Goal: Find specific page/section: Find specific page/section

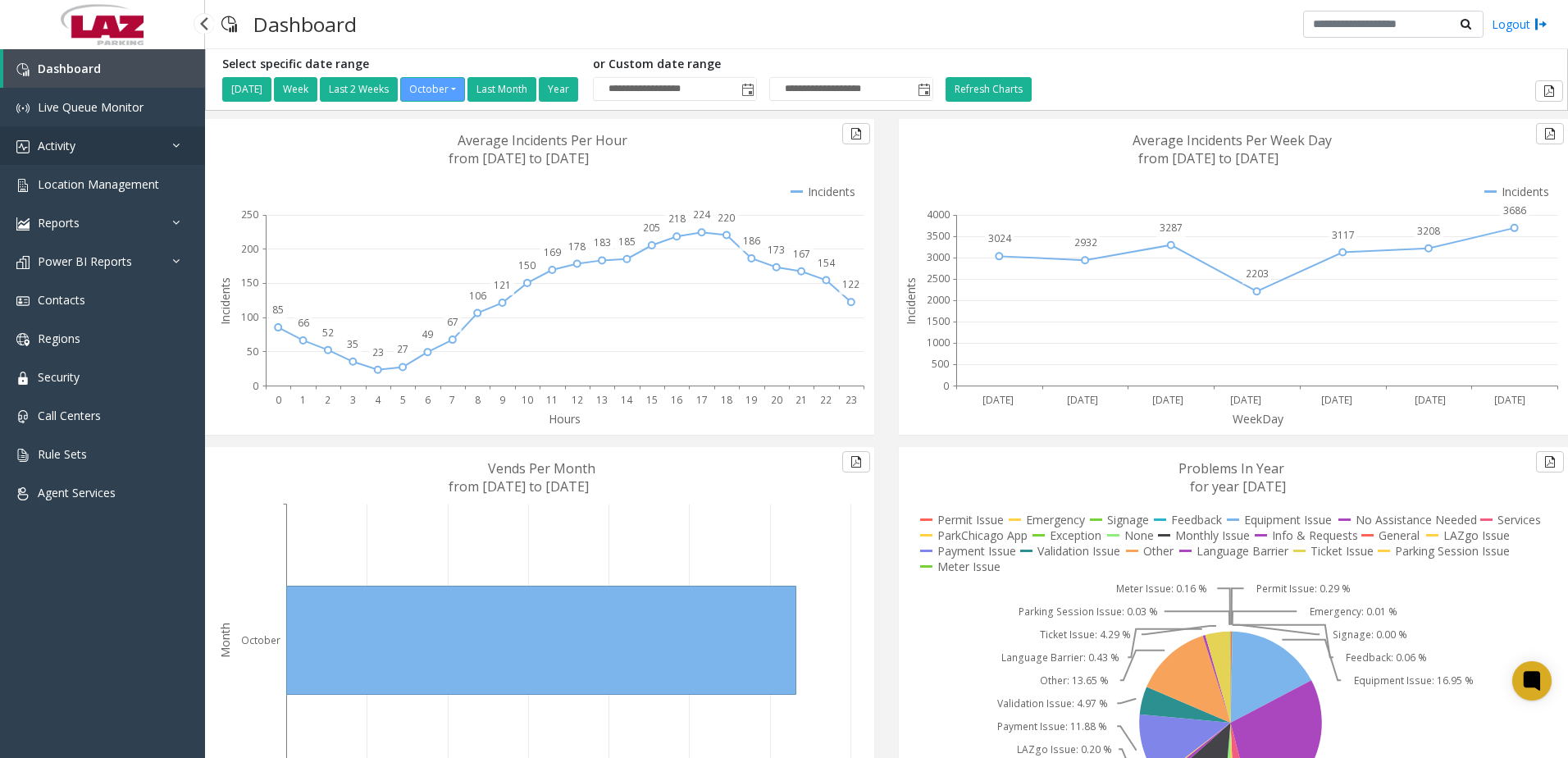
click at [108, 145] on link "Activity" at bounding box center [103, 145] width 205 height 38
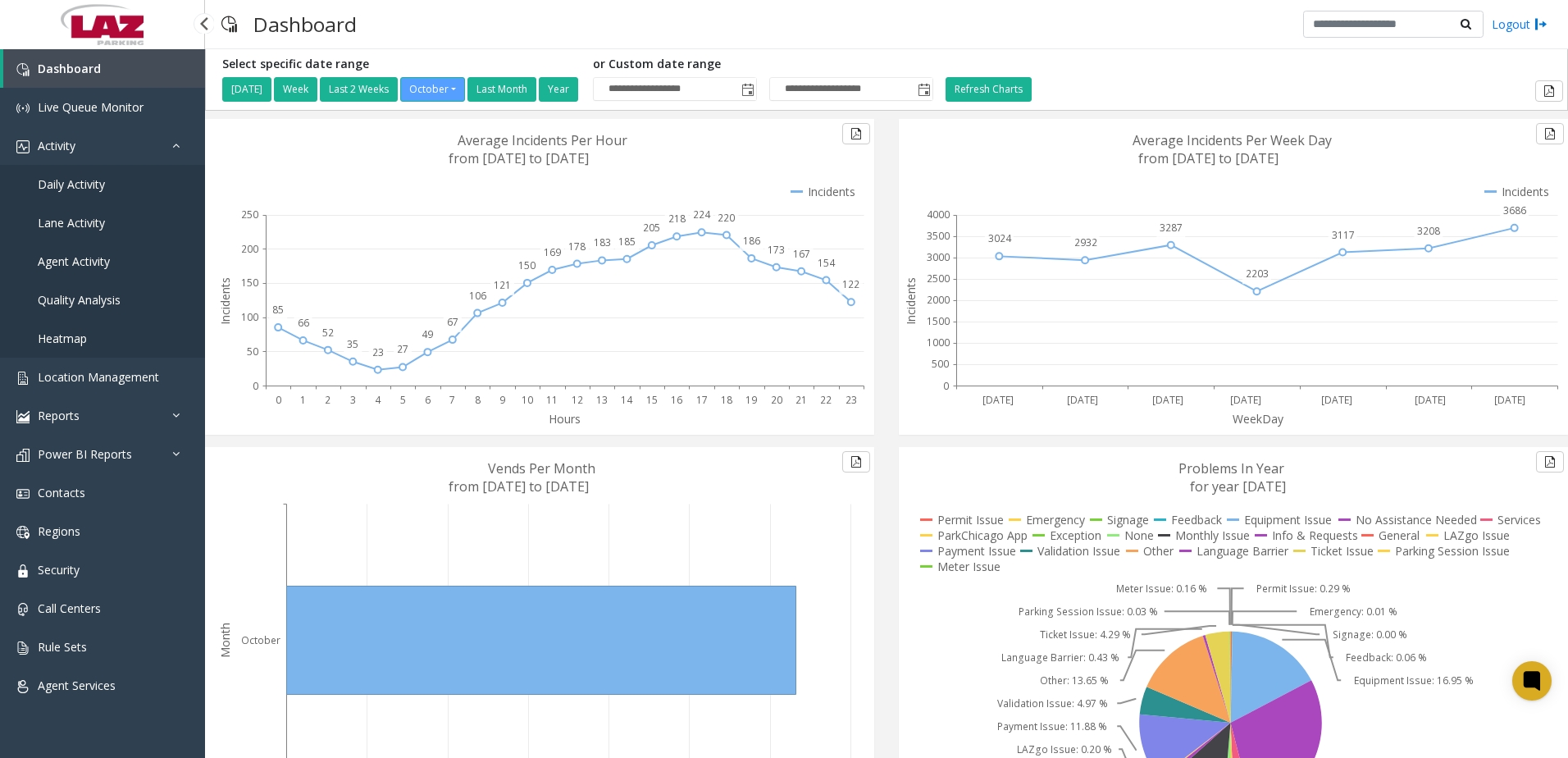
click at [97, 180] on span "Daily Activity" at bounding box center [71, 184] width 67 height 16
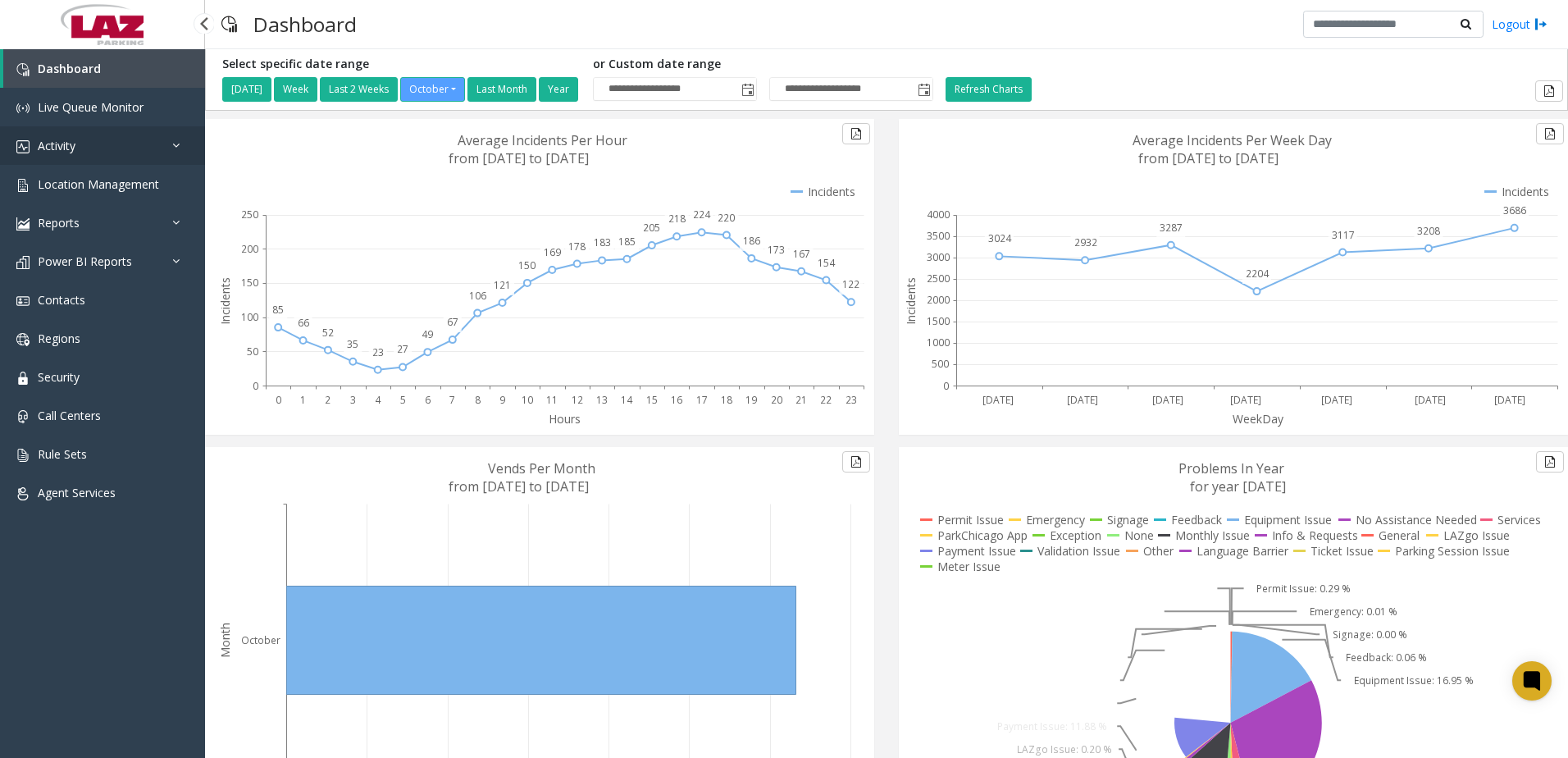
click at [69, 136] on link "Activity" at bounding box center [103, 145] width 205 height 38
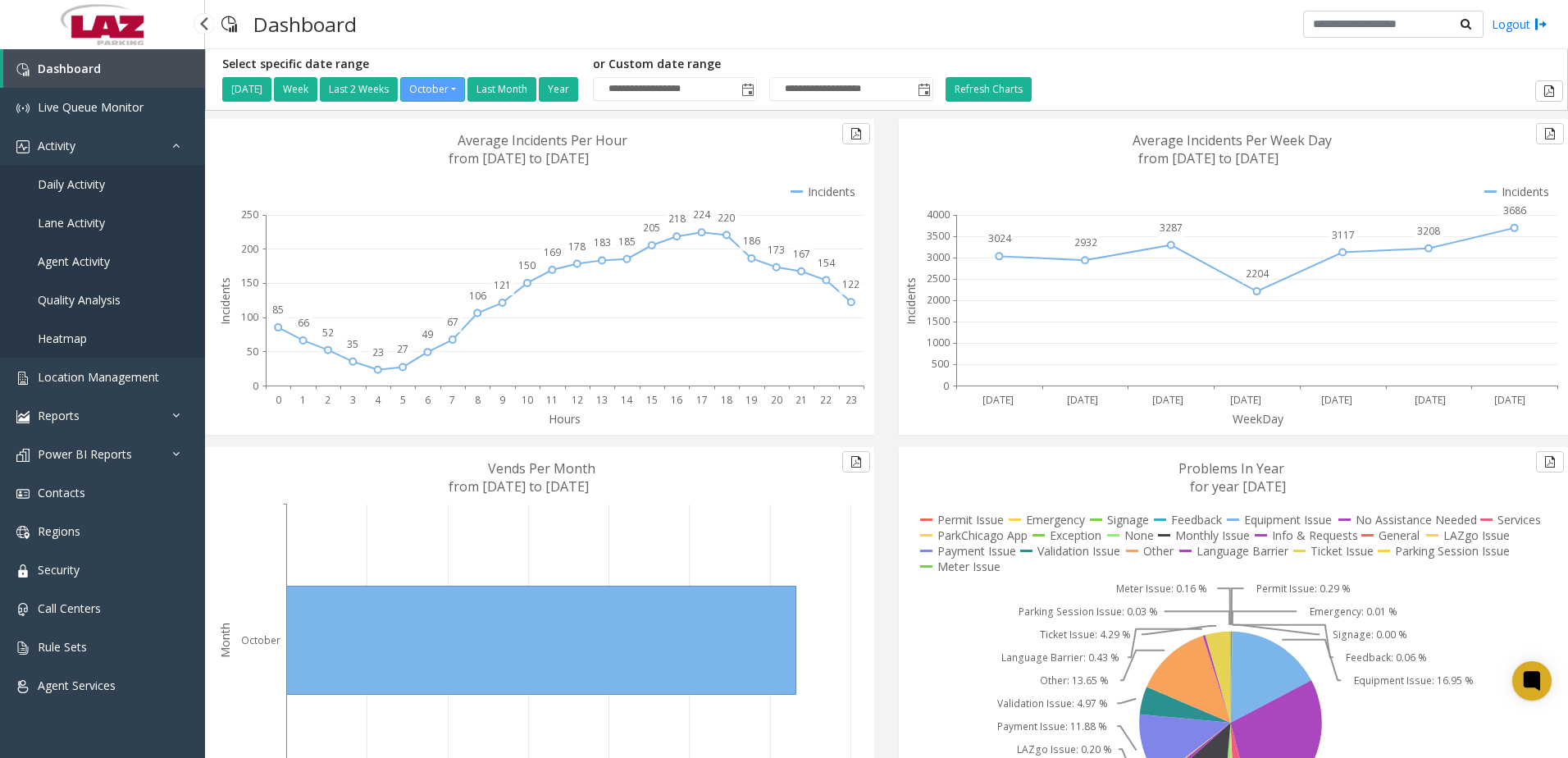
click at [68, 180] on span "Daily Activity" at bounding box center [71, 184] width 67 height 16
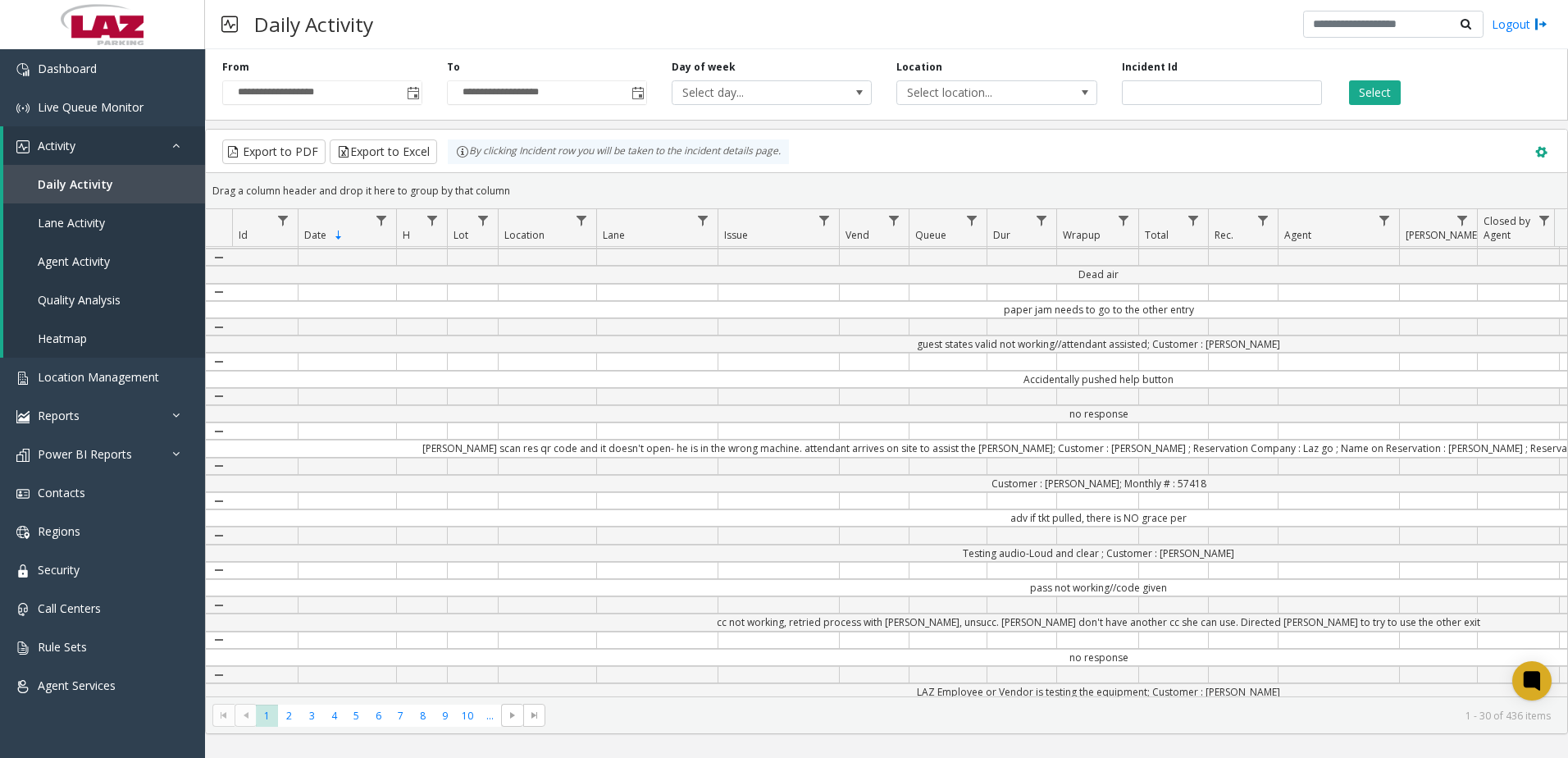
click at [1544, 151] on span at bounding box center [1542, 153] width 18 height 18
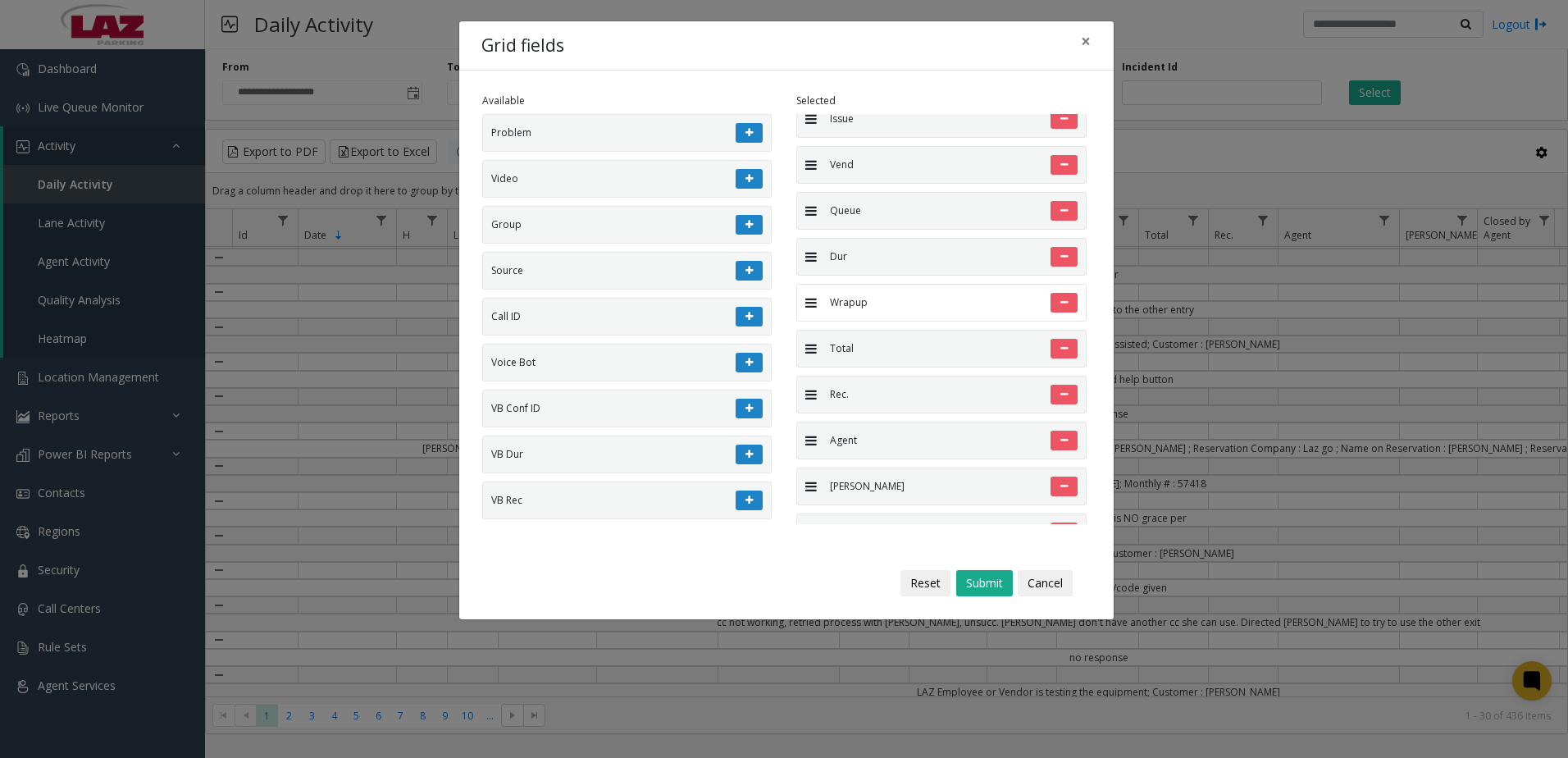
scroll to position [328, 0]
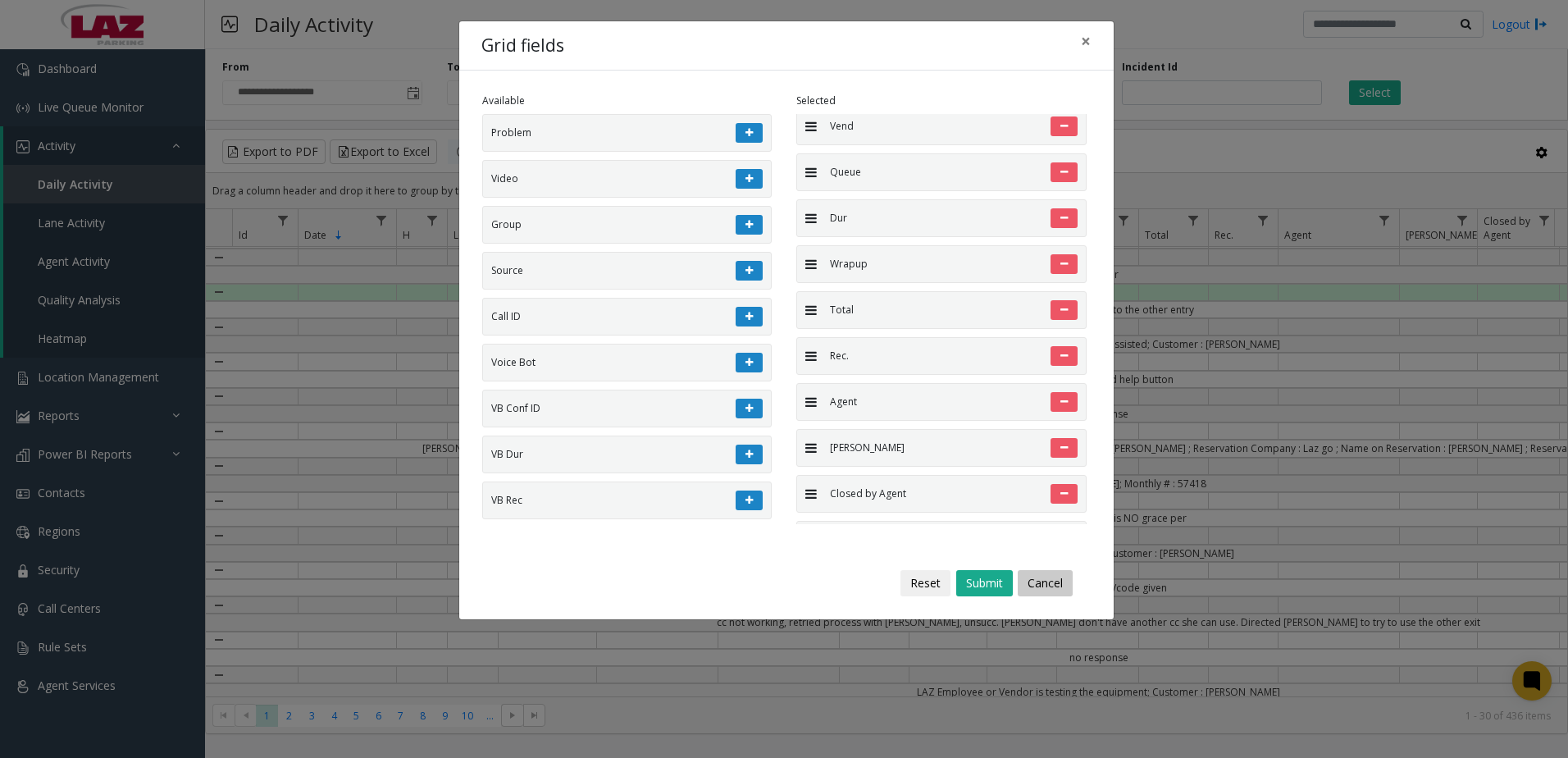
click at [1046, 585] on button "Cancel" at bounding box center [1046, 583] width 55 height 26
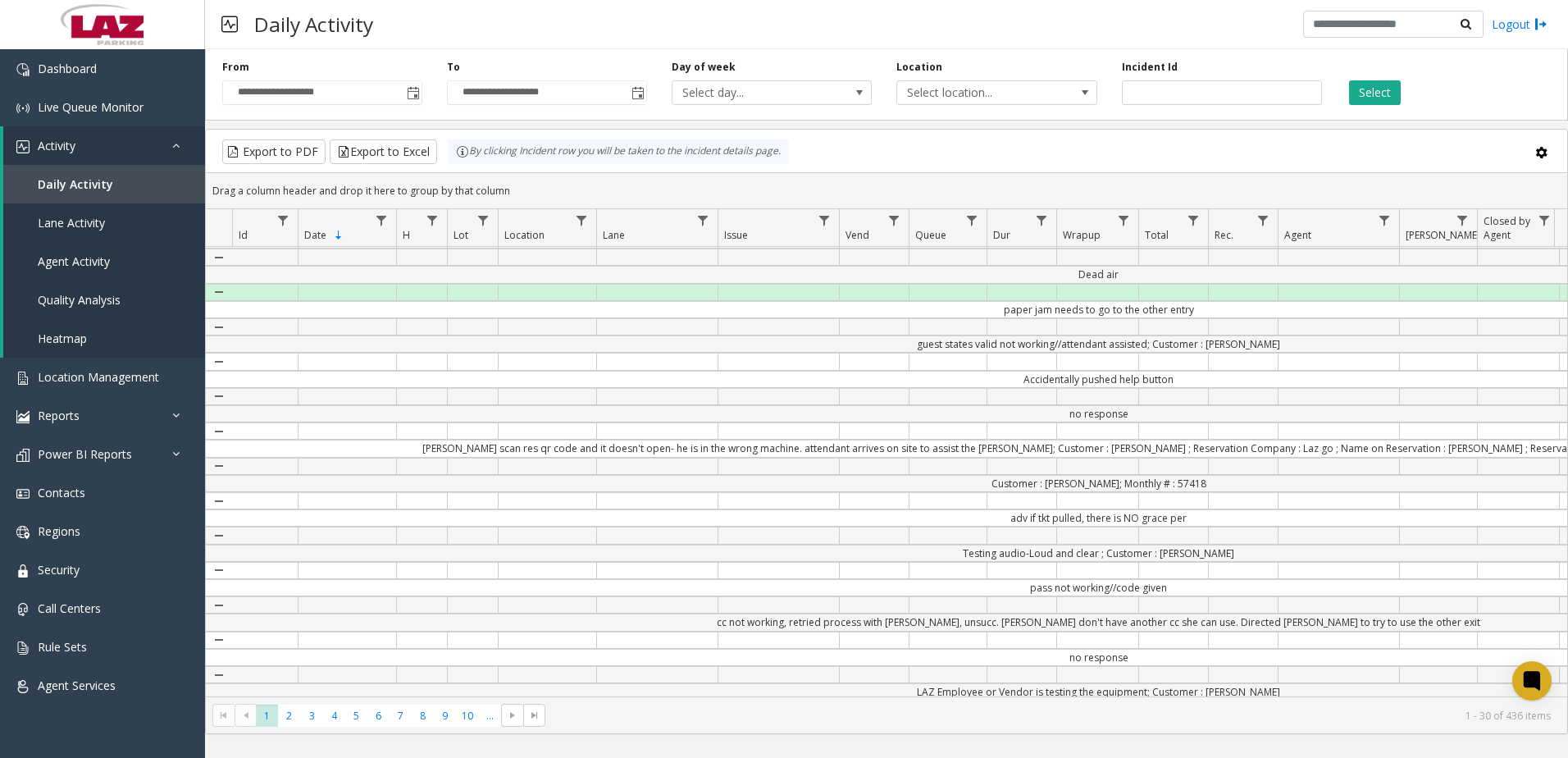
click at [1419, 193] on div "Drag a column header and drop it here to group by that column" at bounding box center [886, 190] width 1362 height 28
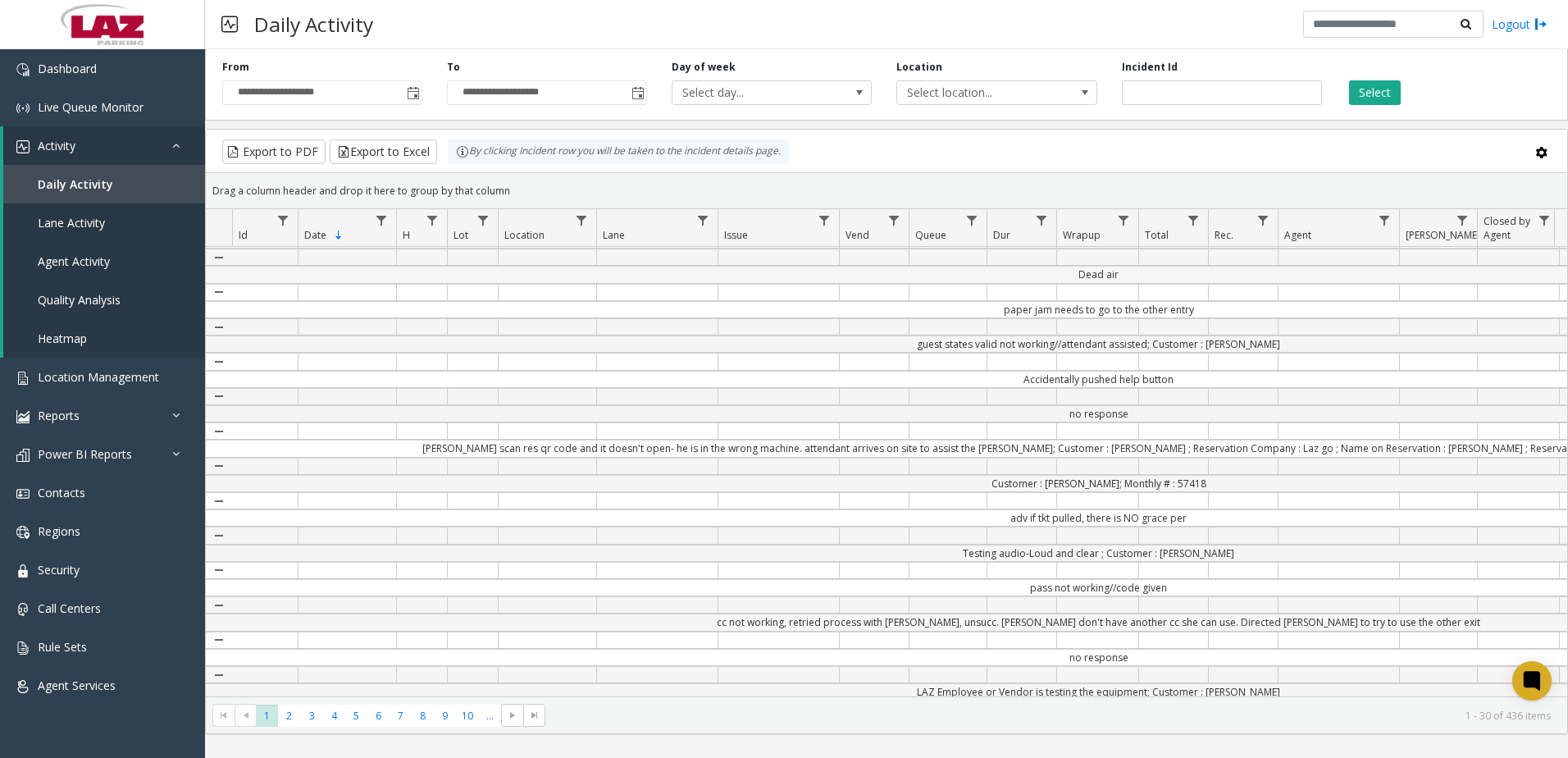
click at [1179, 272] on td "Dead air" at bounding box center [1098, 275] width 1733 height 18
click at [1183, 263] on td "Data table" at bounding box center [1173, 257] width 69 height 18
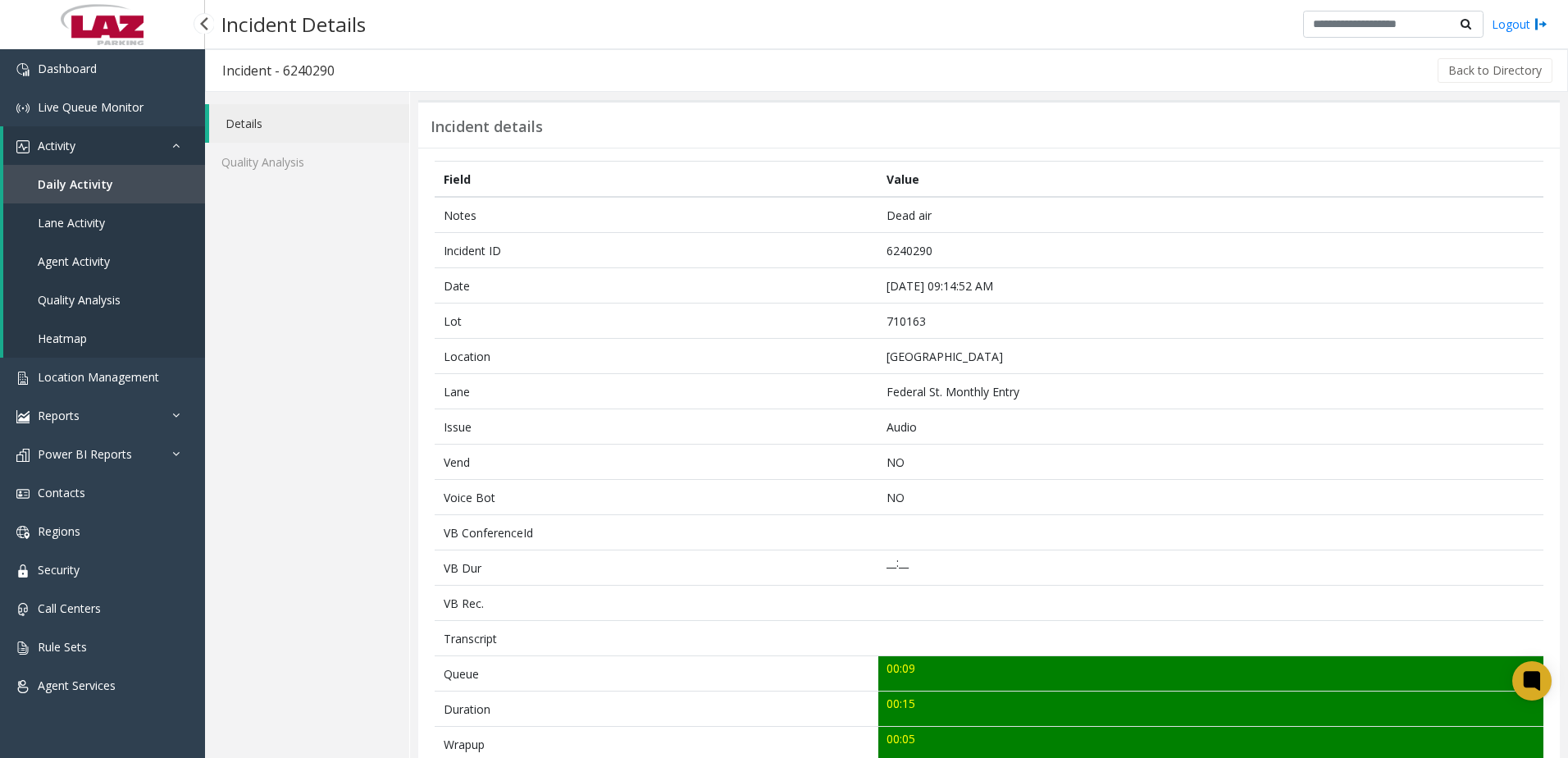
click at [64, 142] on span "Activity" at bounding box center [57, 146] width 38 height 16
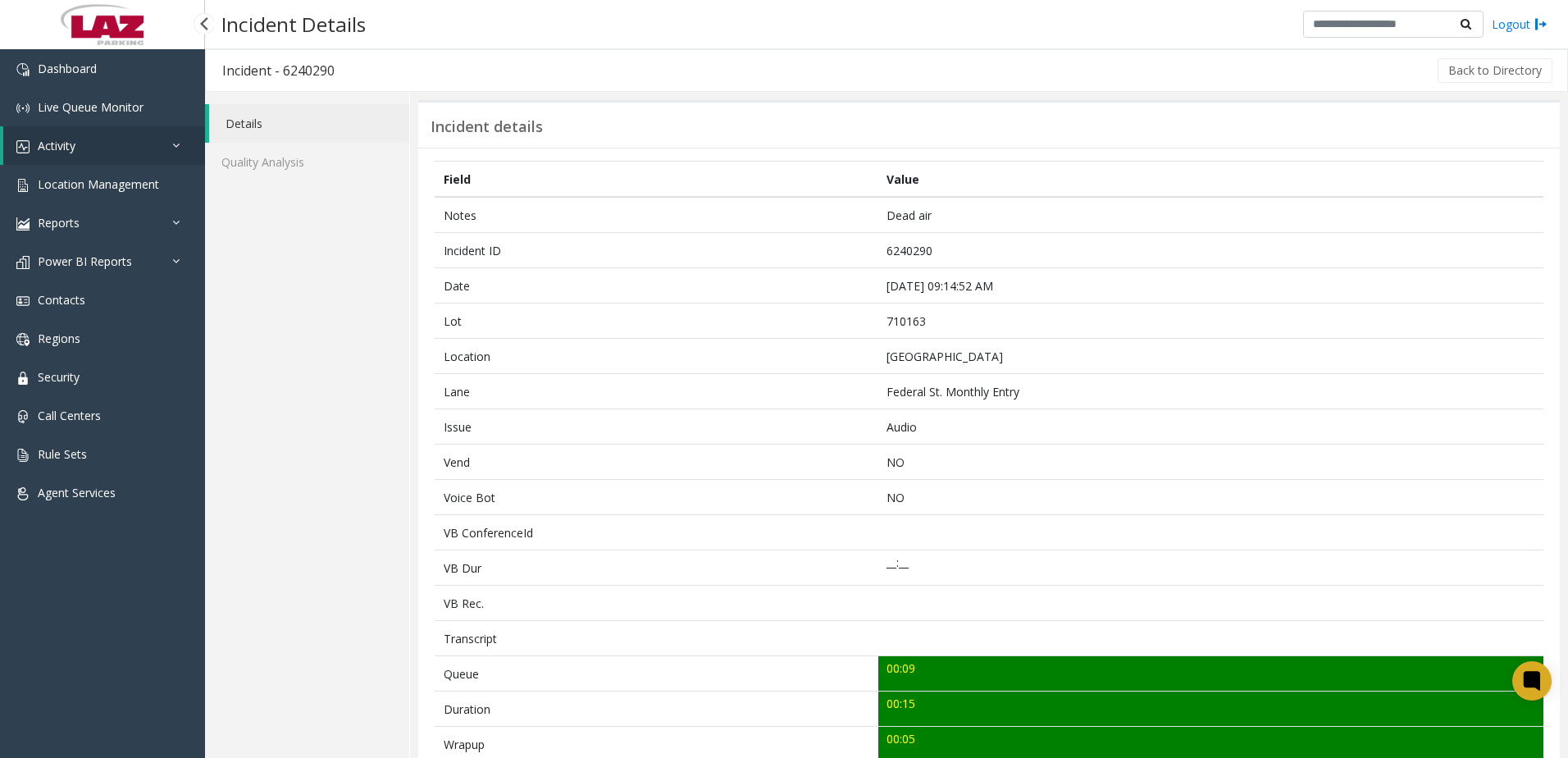
click at [79, 146] on link "Activity" at bounding box center [104, 145] width 202 height 38
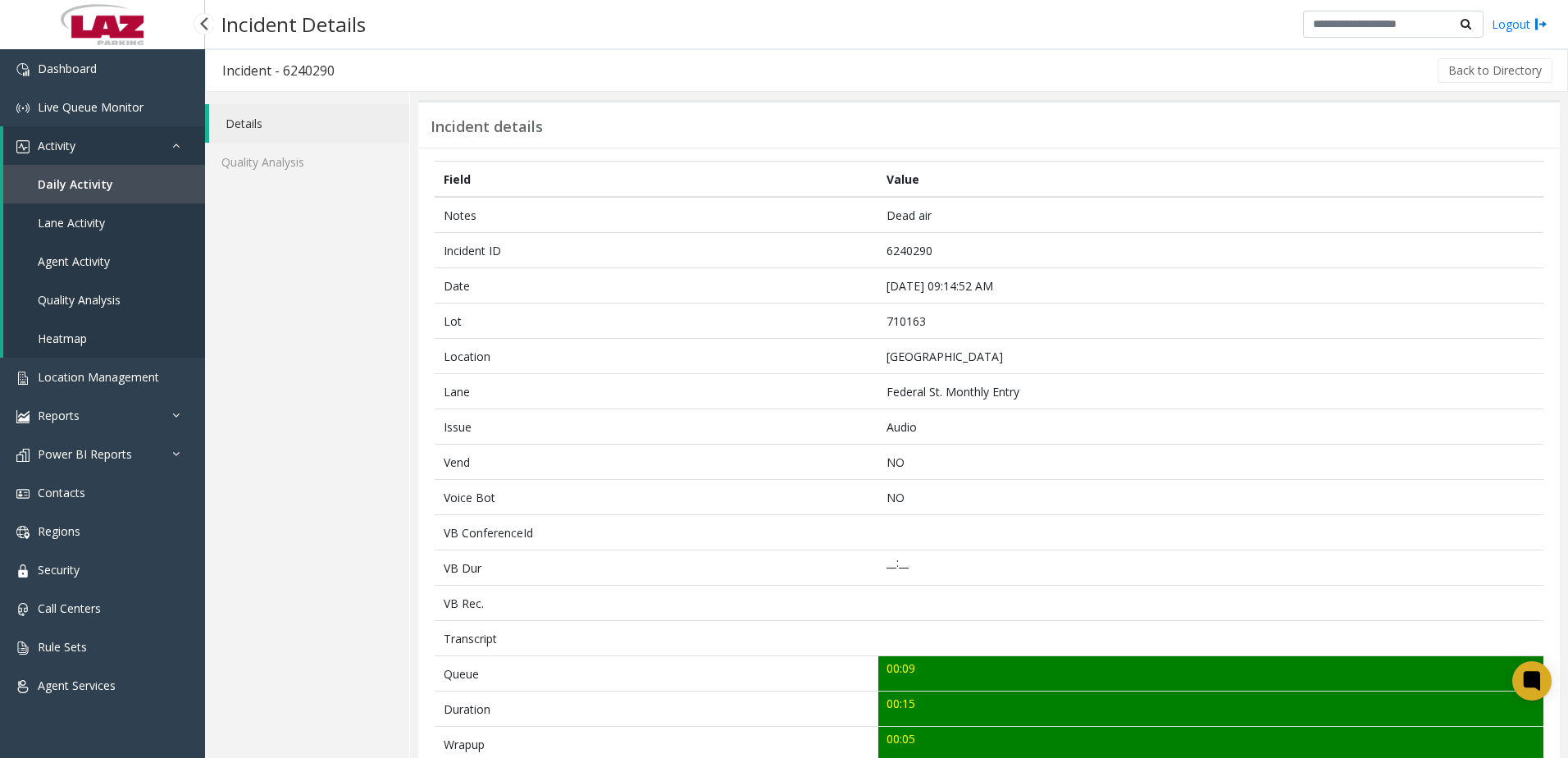
click at [59, 183] on span "Daily Activity" at bounding box center [75, 184] width 75 height 16
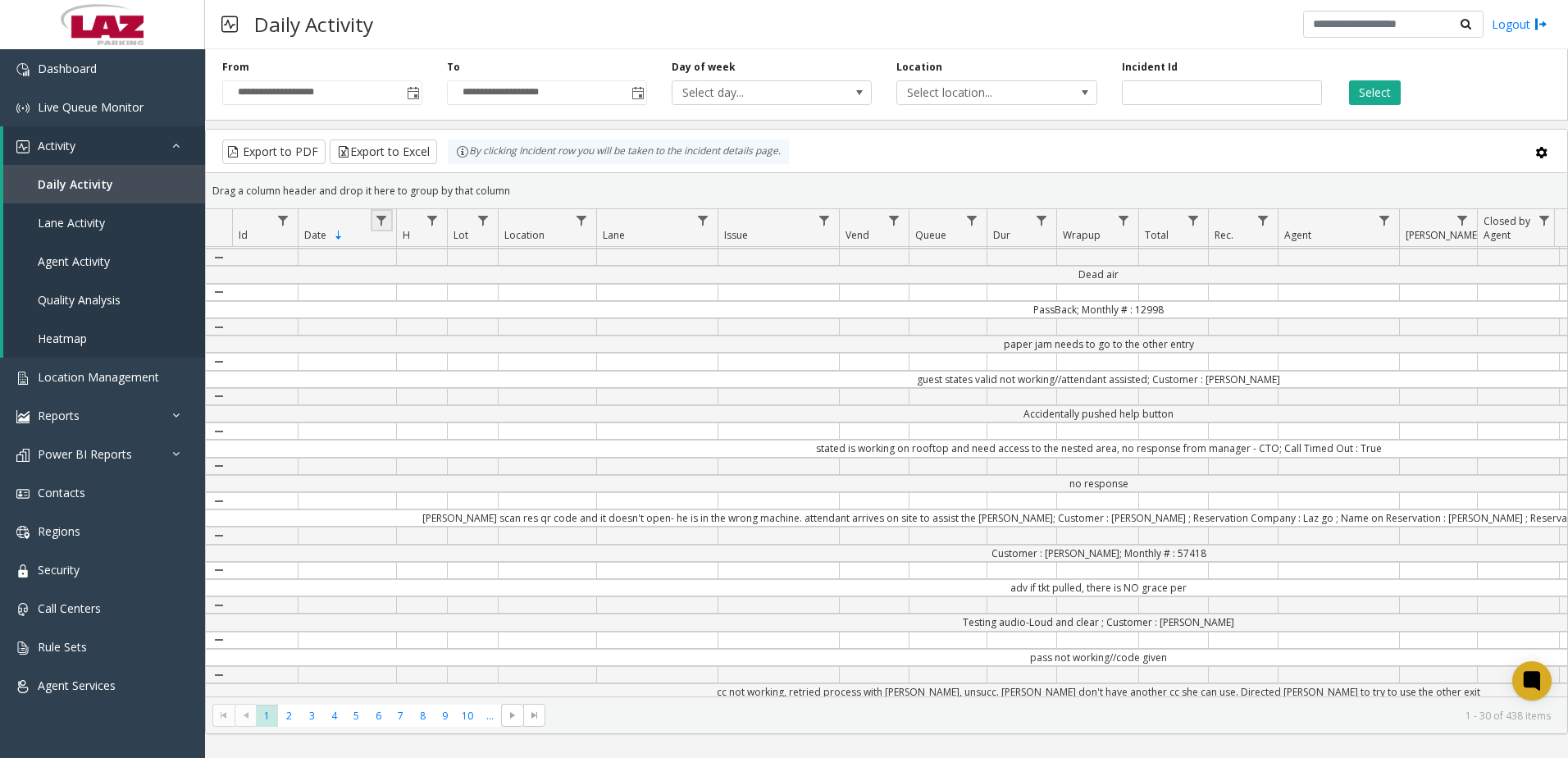
click at [374, 221] on link "Data table" at bounding box center [381, 220] width 22 height 22
click at [332, 232] on th "Date Sorted Descending" at bounding box center [346, 228] width 99 height 38
click at [326, 236] on span "Date" at bounding box center [315, 235] width 22 height 14
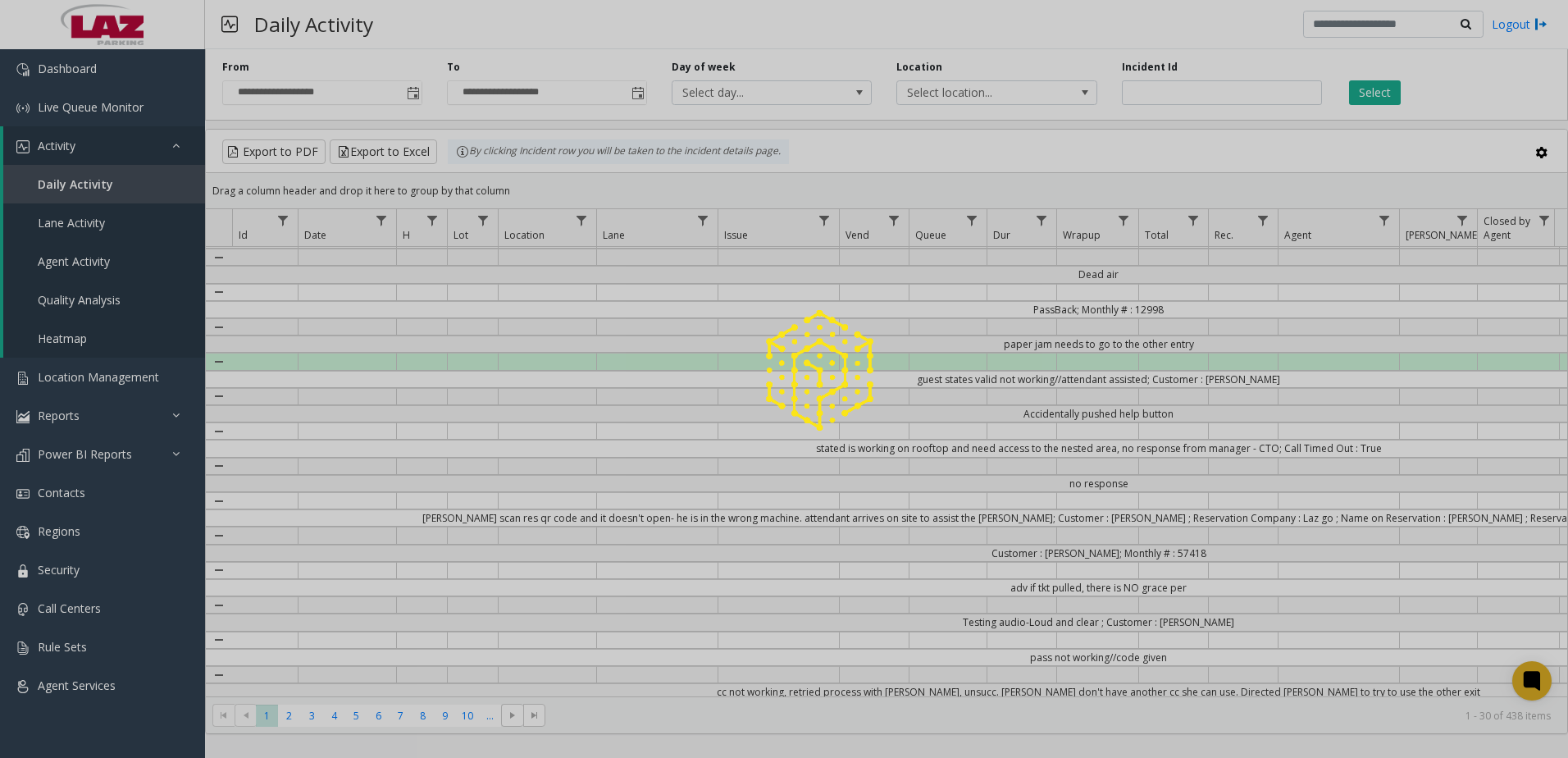
click at [333, 236] on div at bounding box center [784, 379] width 1568 height 758
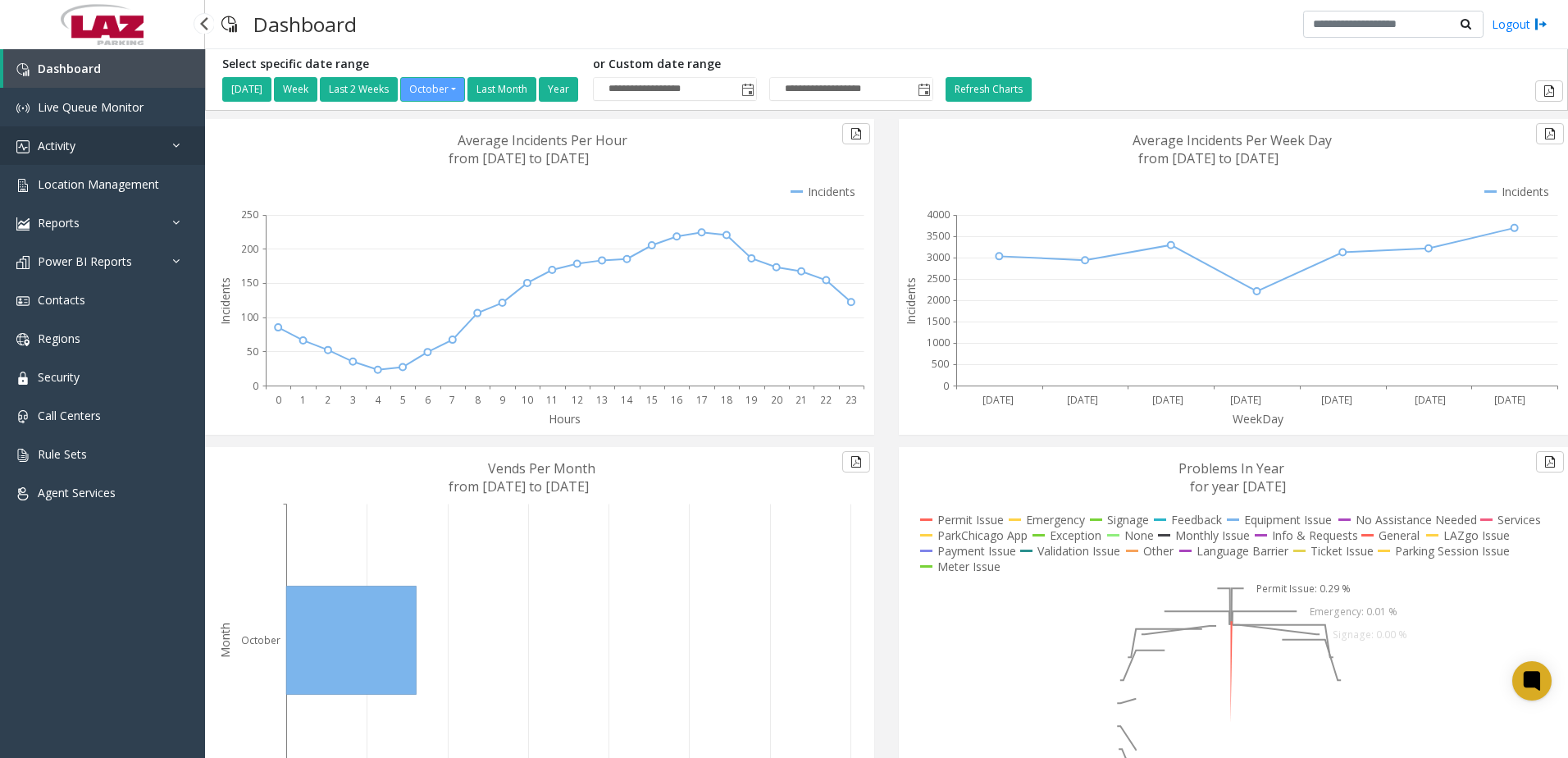
click at [88, 144] on link "Activity" at bounding box center [103, 145] width 205 height 38
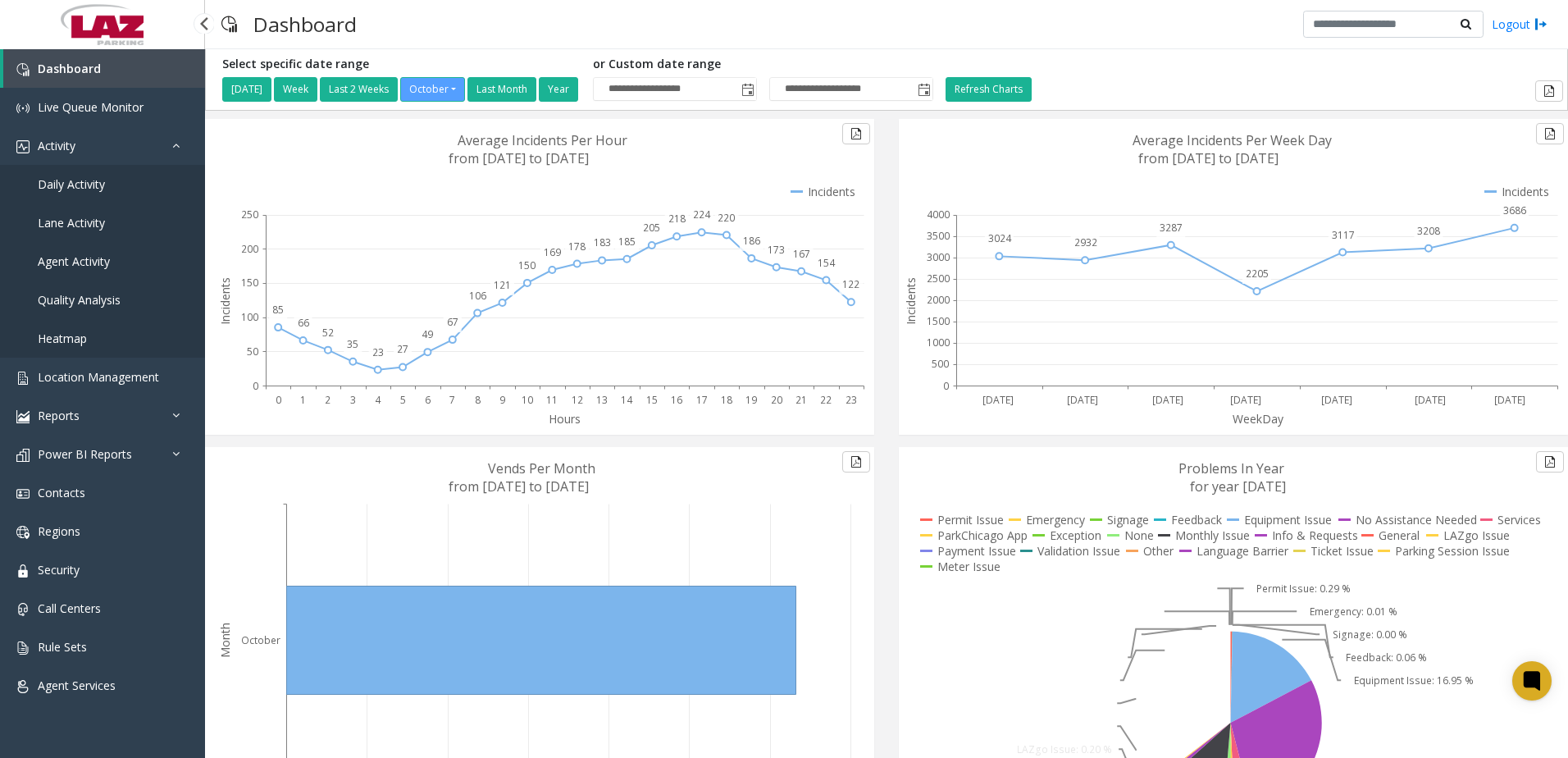
click at [80, 195] on link "Daily Activity" at bounding box center [103, 184] width 205 height 38
